Goal: Find specific page/section: Find specific page/section

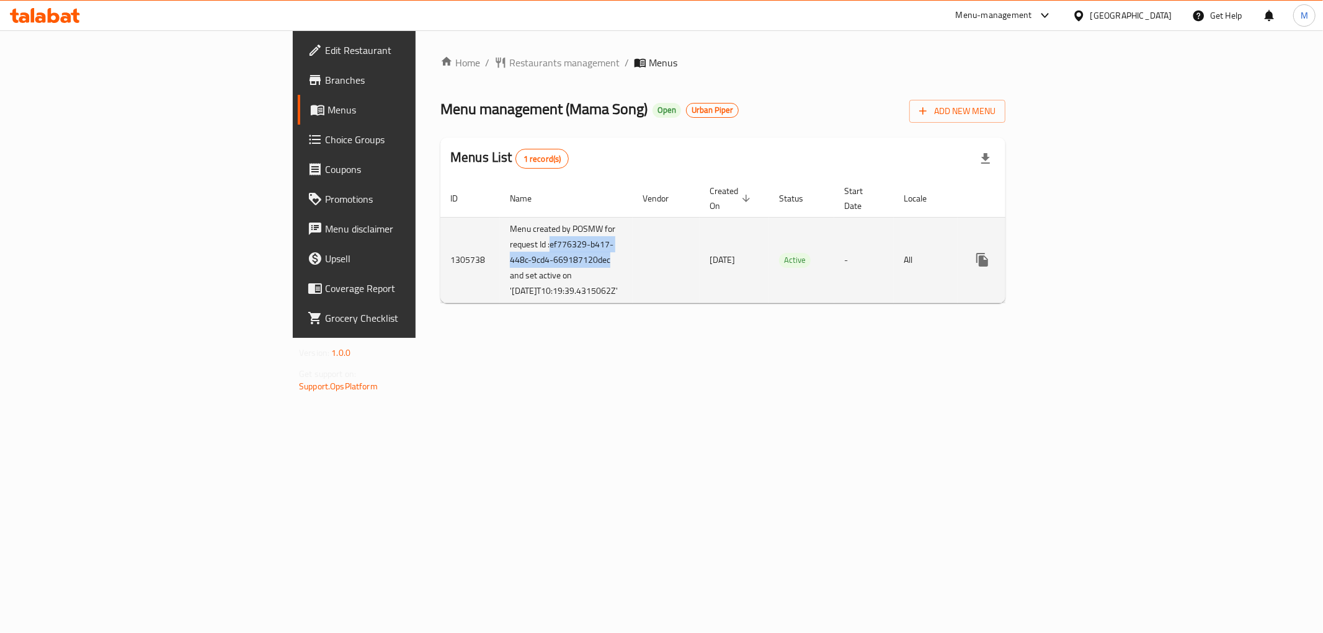
drag, startPoint x: 393, startPoint y: 264, endPoint x: 318, endPoint y: 249, distance: 77.1
click at [500, 249] on td "Menu created by POSMW for request Id :ef776329-b417-448c-9cd4-669187120dec and …" at bounding box center [566, 260] width 133 height 86
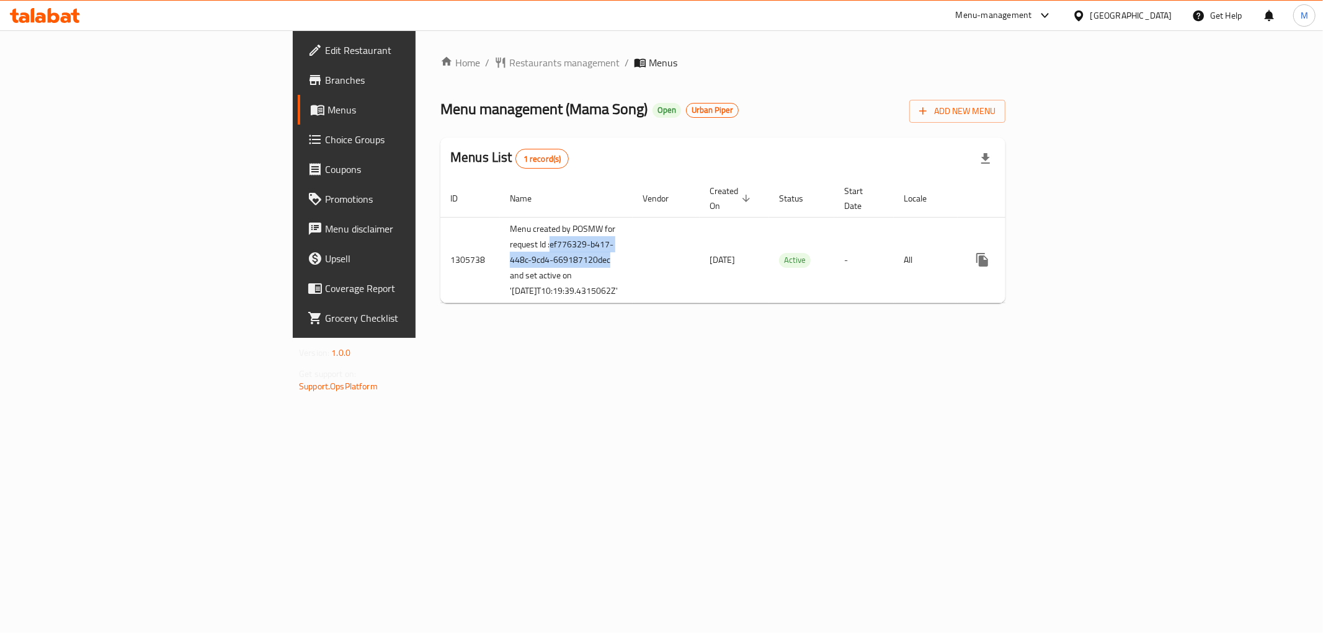
copy td "ef776329-b417-448c-9cd4-669187120dec"
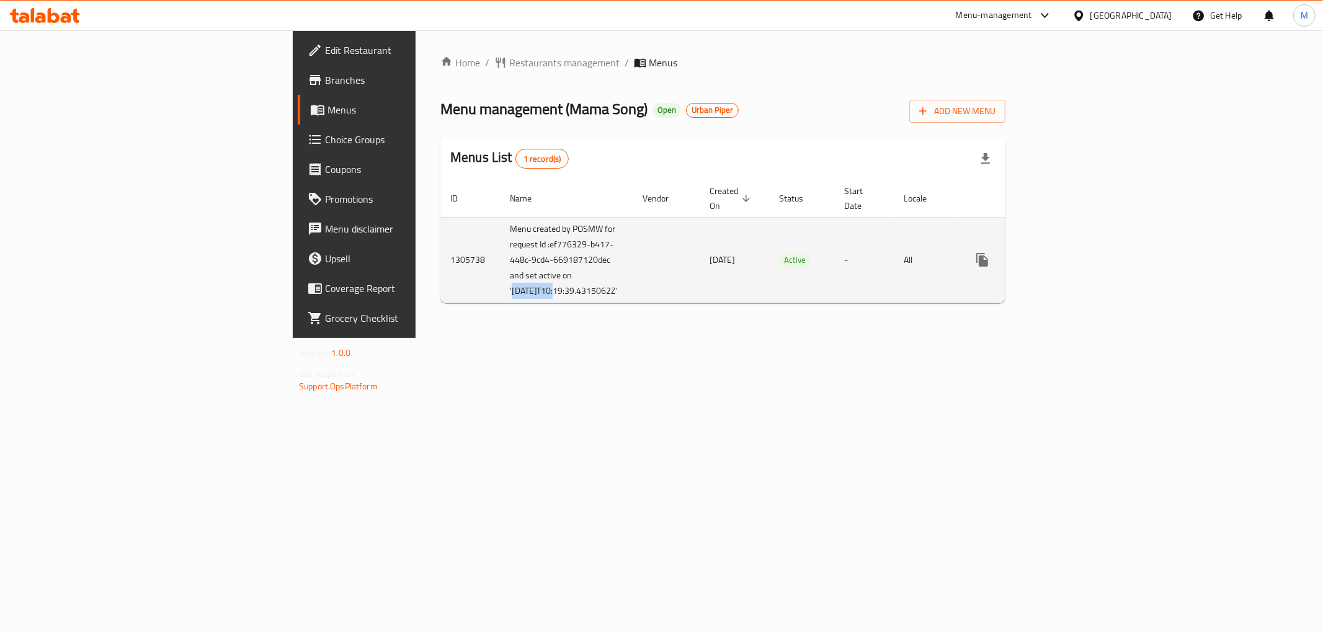
drag, startPoint x: 324, startPoint y: 310, endPoint x: 380, endPoint y: 278, distance: 63.9
click at [500, 278] on td "Menu created by POSMW for request Id :ef776329-b417-448c-9cd4-669187120dec and …" at bounding box center [566, 260] width 133 height 86
copy td "[DATE]"
drag, startPoint x: 331, startPoint y: 311, endPoint x: 360, endPoint y: 311, distance: 28.5
click at [500, 303] on td "Menu created by POSMW for request Id :ef776329-b417-448c-9cd4-669187120dec and …" at bounding box center [566, 260] width 133 height 86
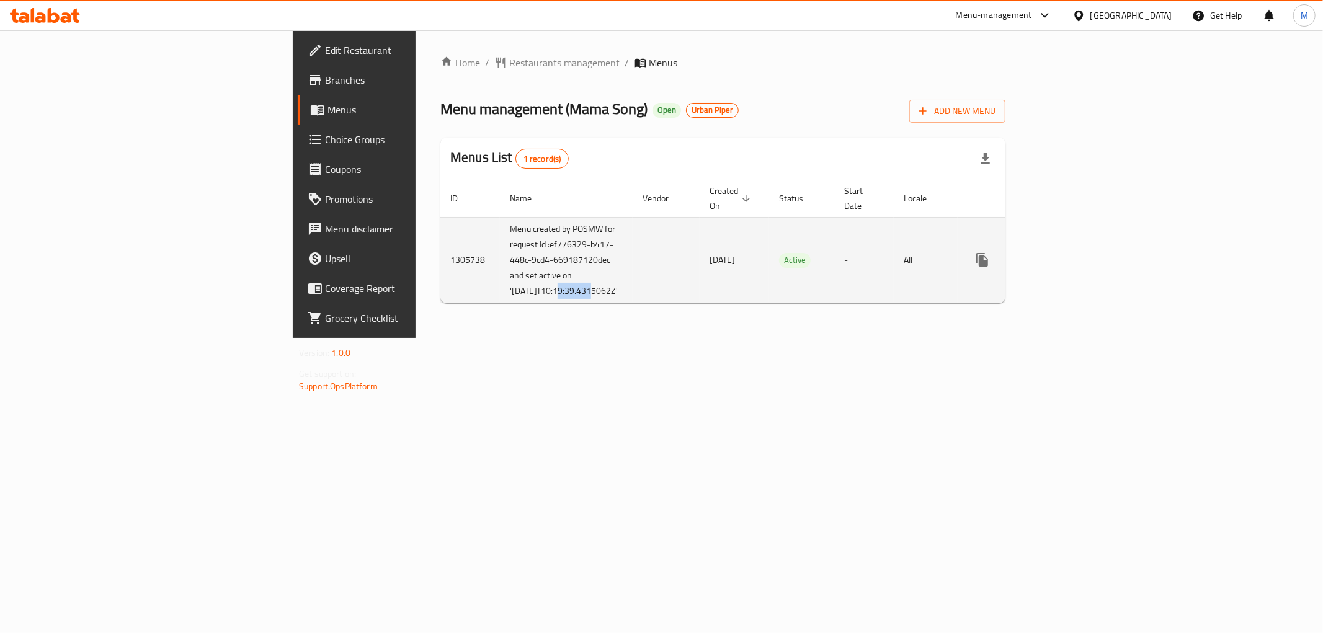
drag, startPoint x: 330, startPoint y: 305, endPoint x: 359, endPoint y: 311, distance: 29.2
click at [500, 303] on td "Menu created by POSMW for request Id :ef776329-b417-448c-9cd4-669187120dec and …" at bounding box center [566, 260] width 133 height 86
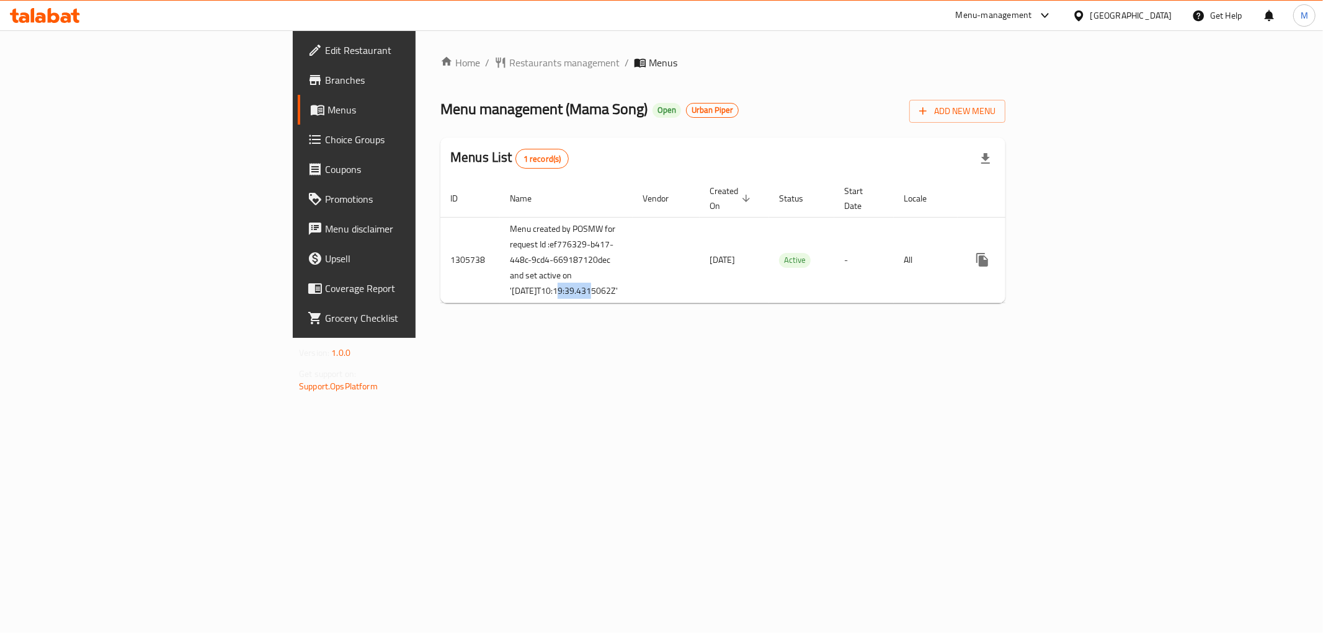
copy td "10:19:39"
click at [325, 82] on span "Branches" at bounding box center [414, 80] width 179 height 15
